Goal: Complete application form

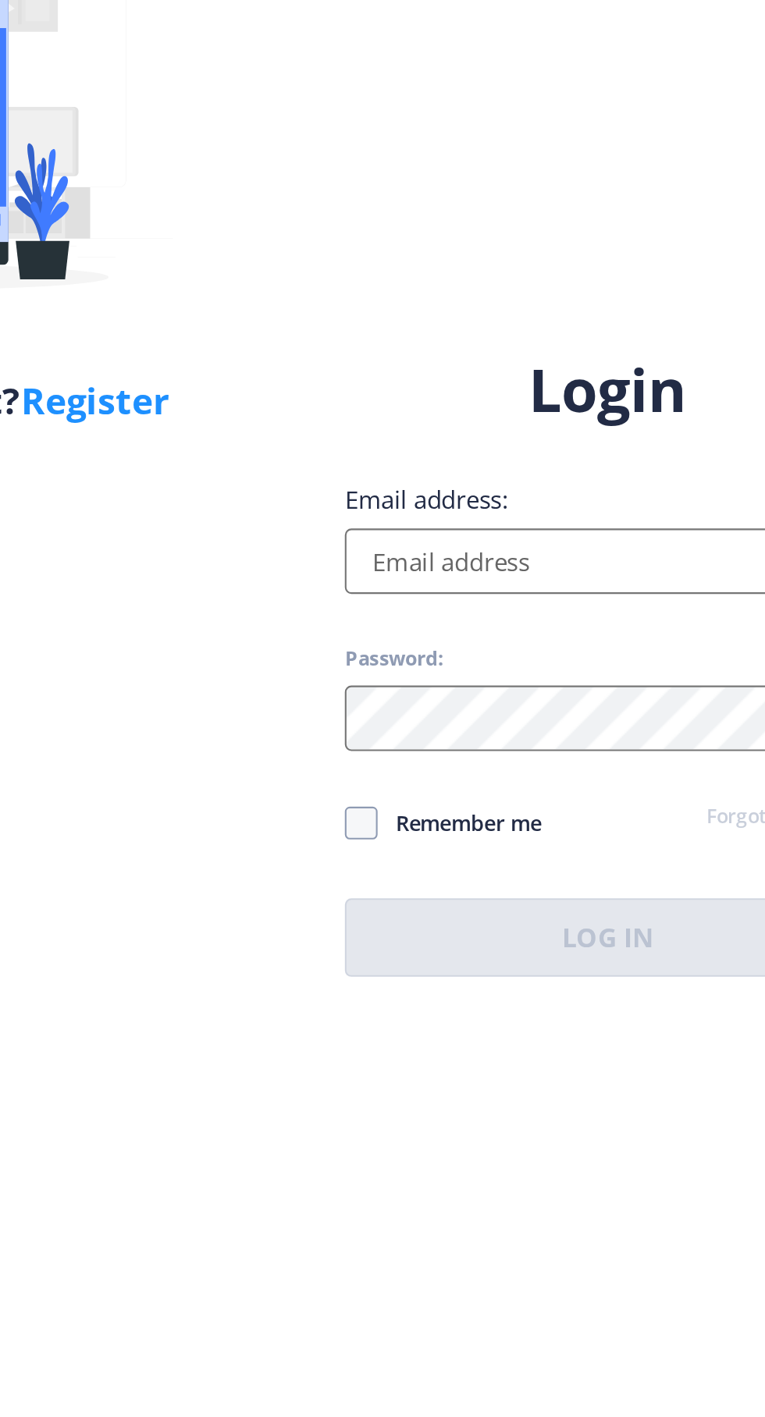
click at [524, 663] on input "Email address:" at bounding box center [554, 646] width 250 height 31
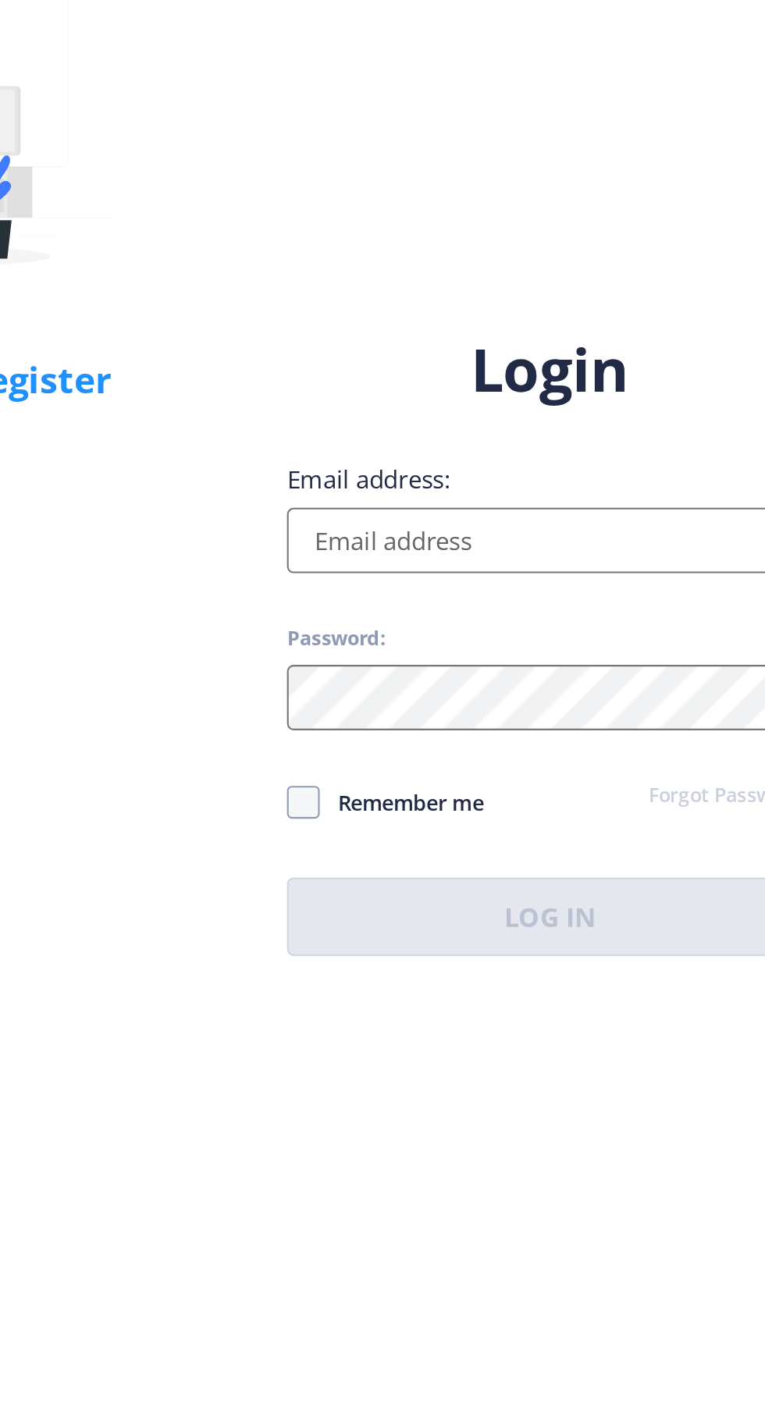
scroll to position [4, 0]
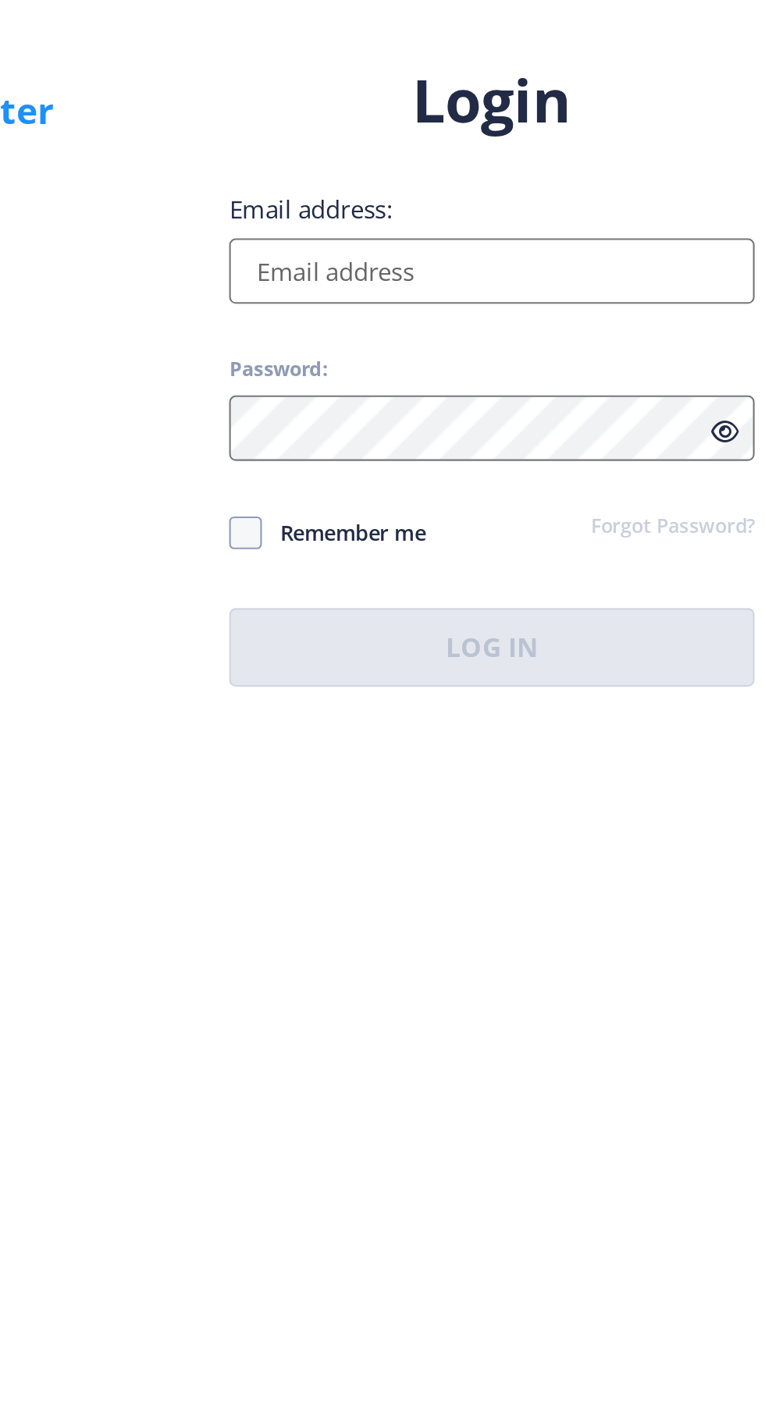
type input "[EMAIL_ADDRESS][DOMAIN_NAME]"
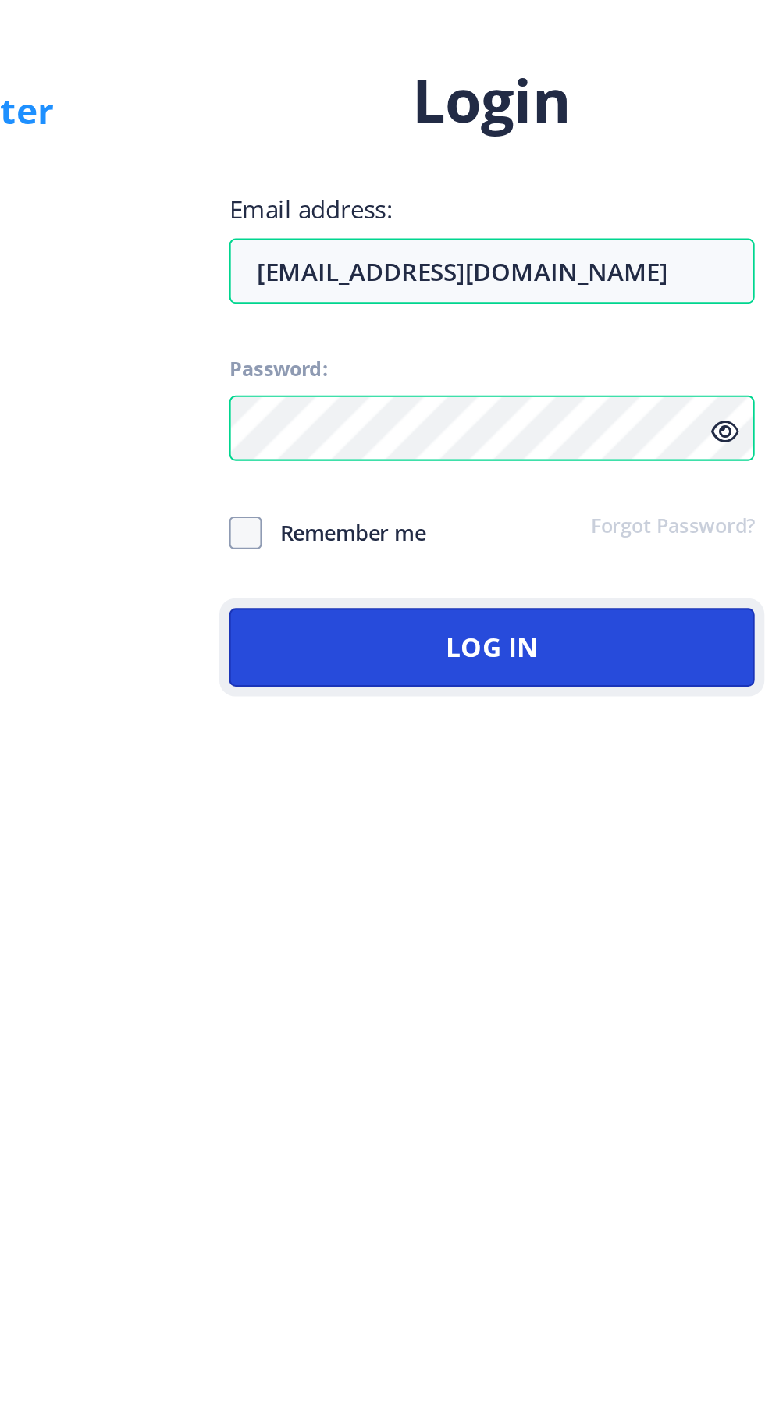
click at [612, 845] on button "Log In" at bounding box center [554, 826] width 250 height 37
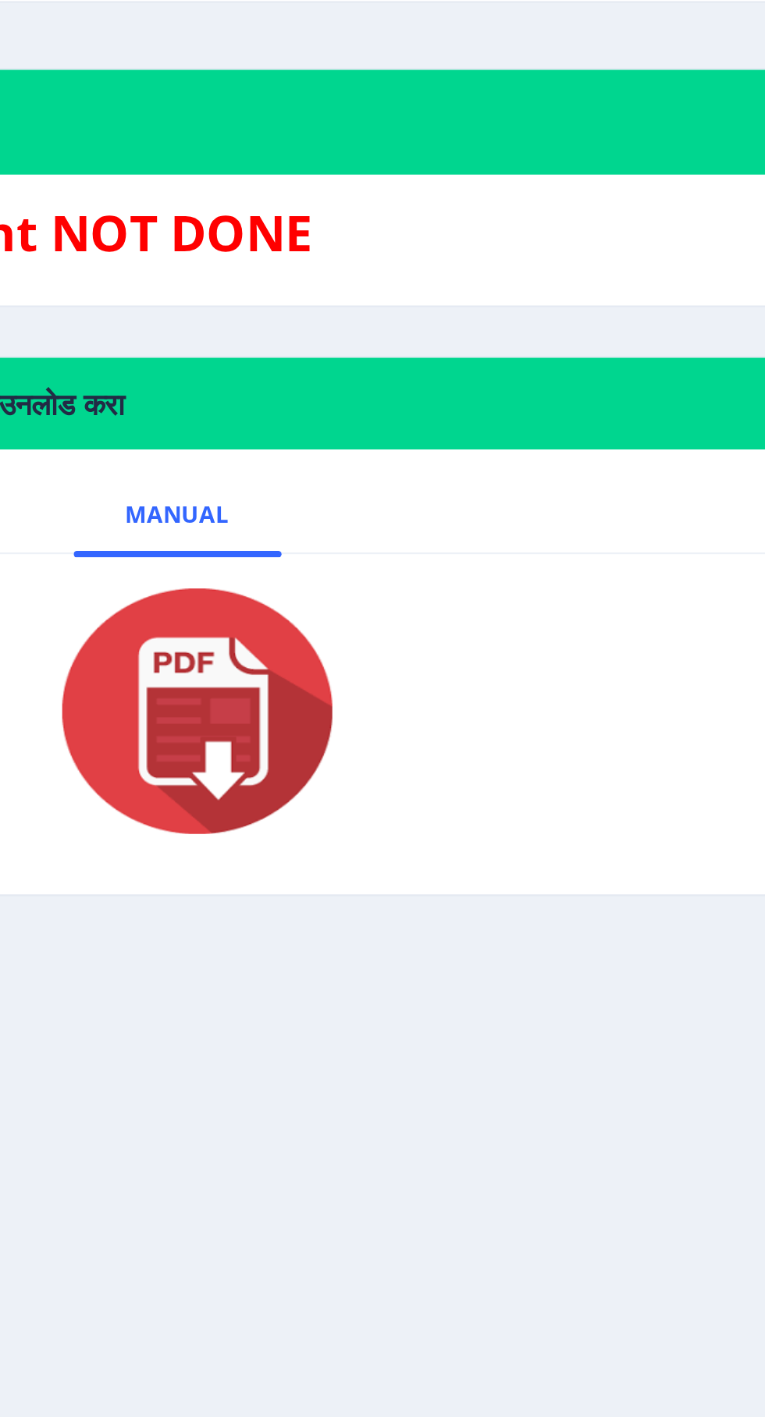
scroll to position [4, 0]
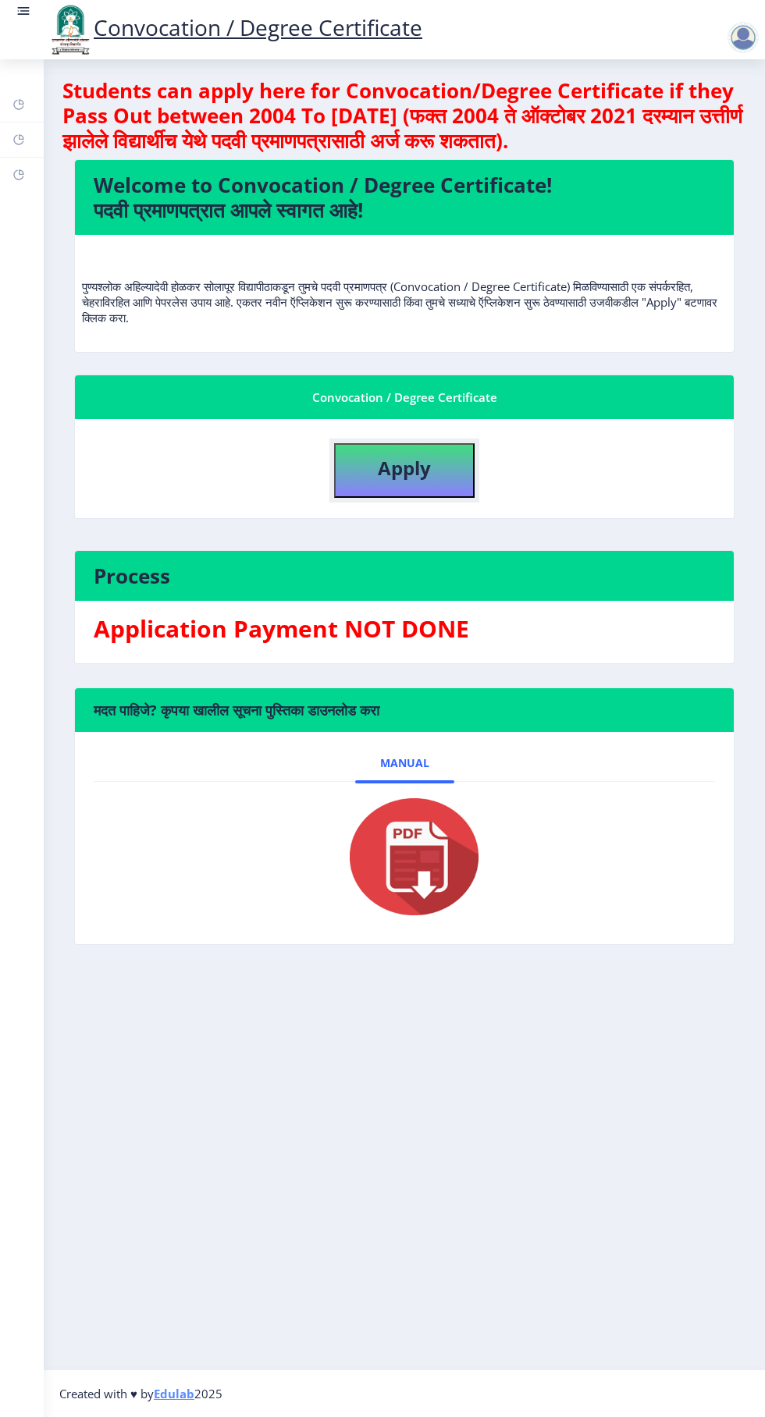
click at [410, 458] on b "Apply" at bounding box center [404, 468] width 53 height 26
select select
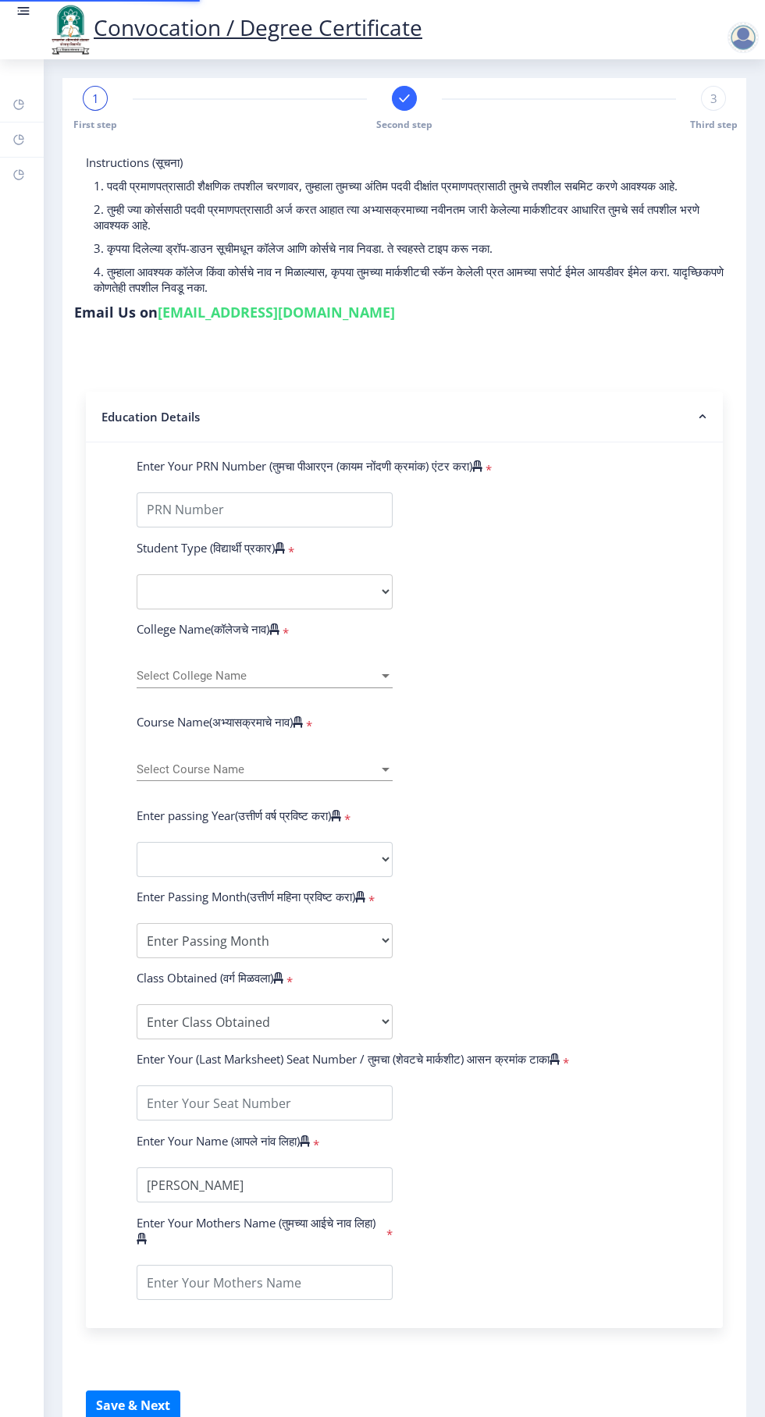
type input "2016032500229054"
select select "Regular"
select select "2024"
select select
select select "Grade O"
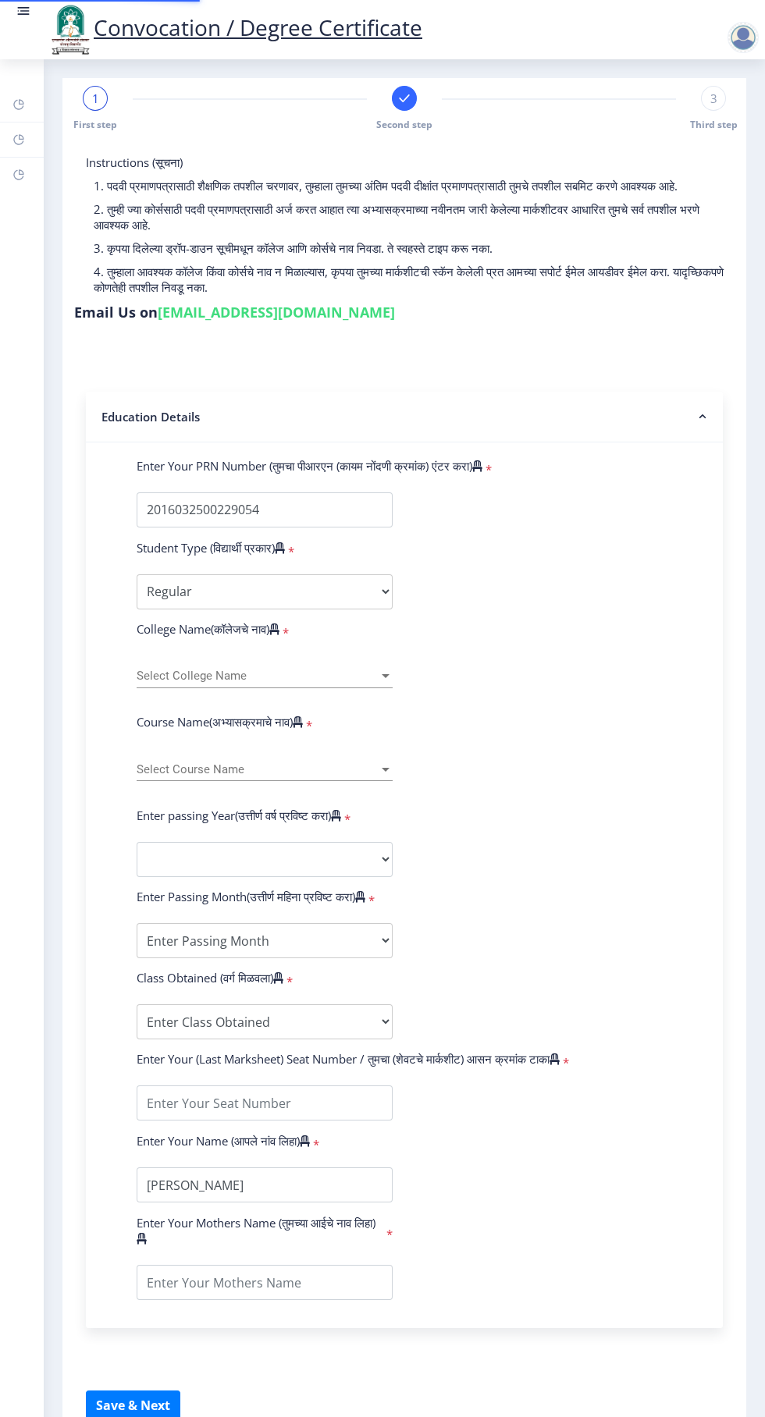
type input "113148"
type input "[PERSON_NAME]"
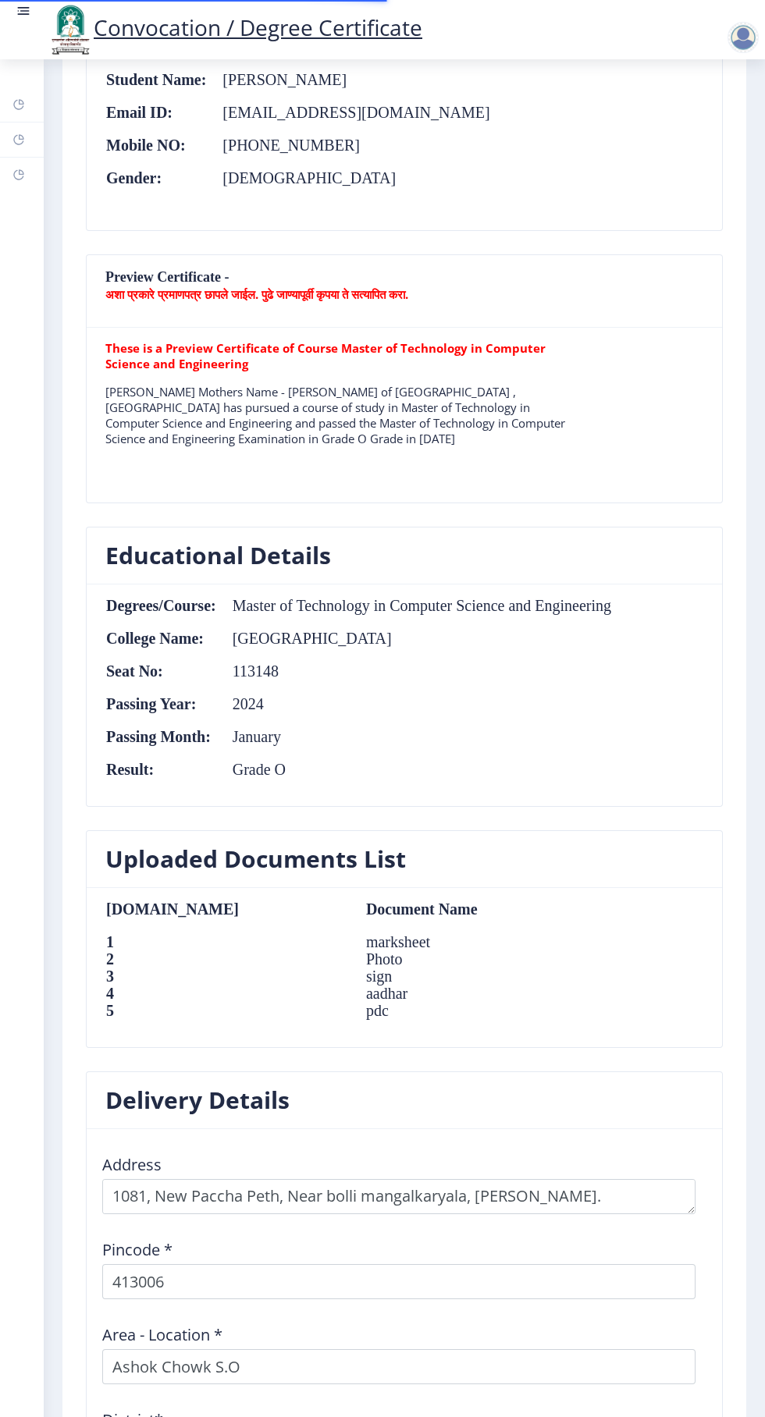
scroll to position [1224, 0]
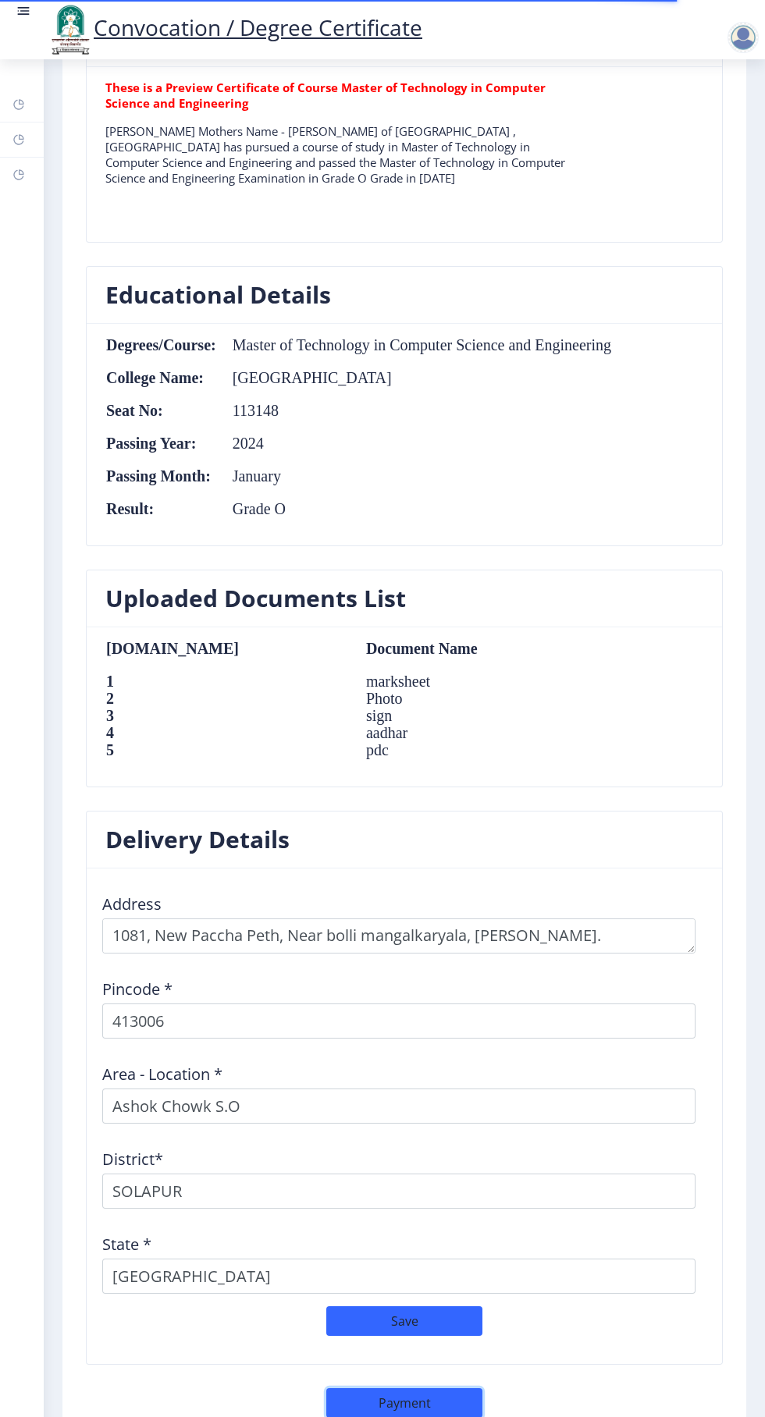
click at [459, 1394] on button "Payment" at bounding box center [404, 1403] width 156 height 30
select select "sealed"
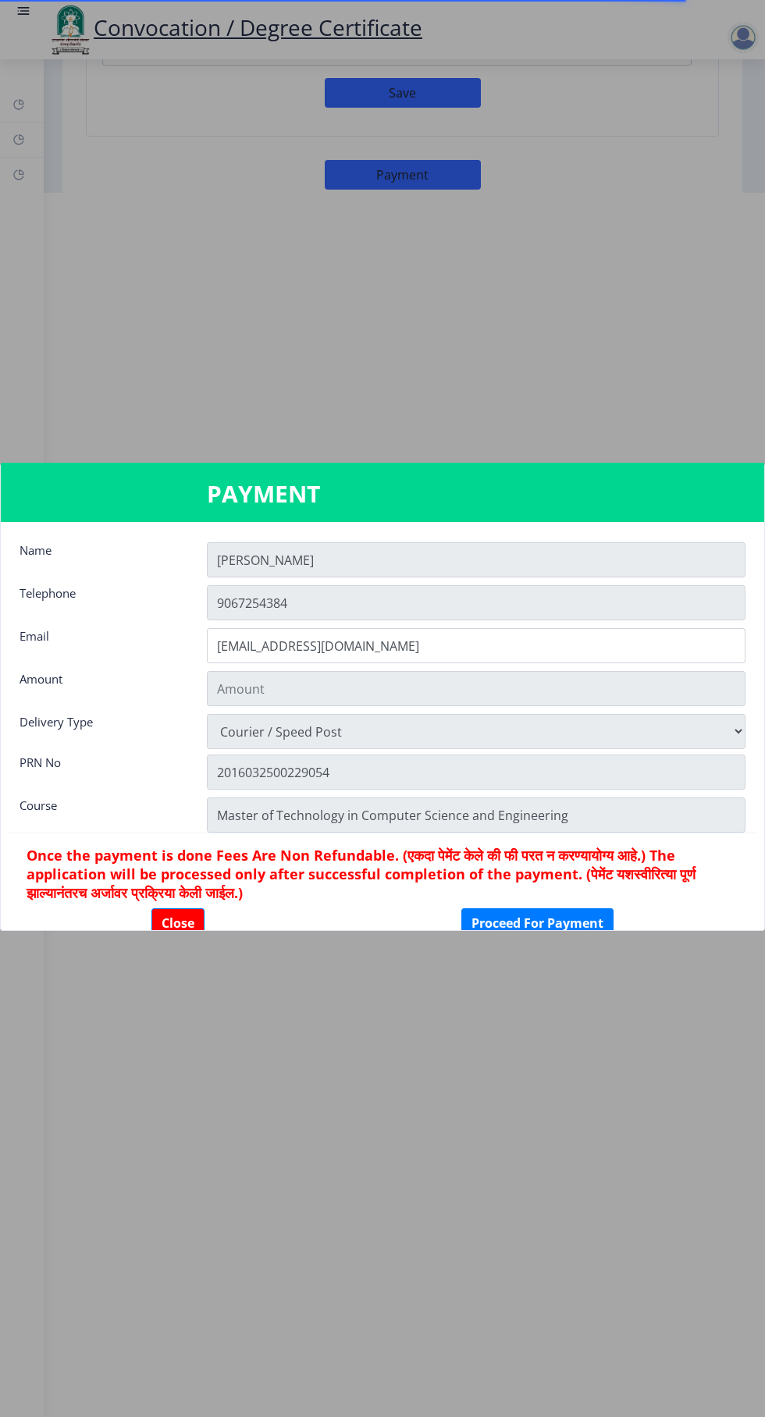
scroll to position [0, 0]
type input "1885"
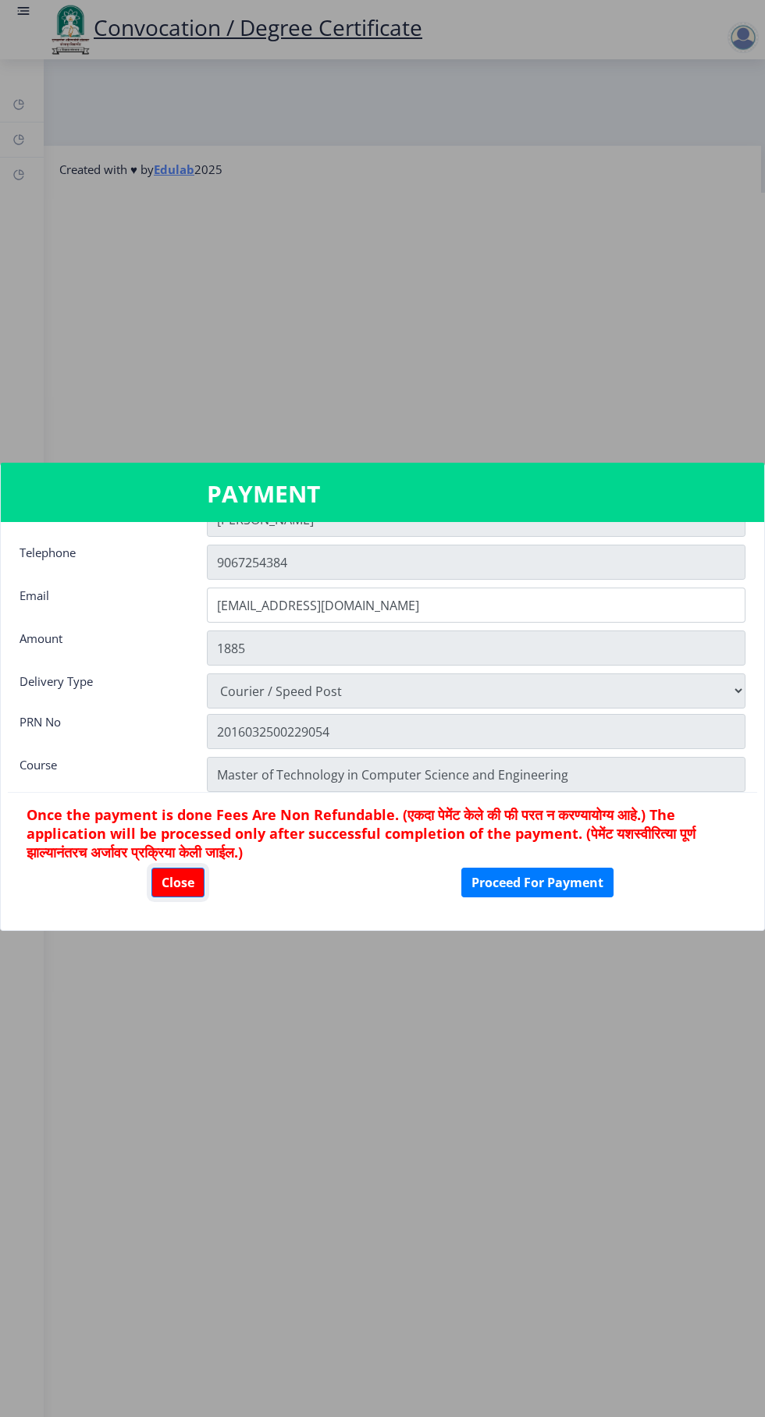
click at [155, 887] on button "Close" at bounding box center [177, 883] width 53 height 30
